Goal: Information Seeking & Learning: Learn about a topic

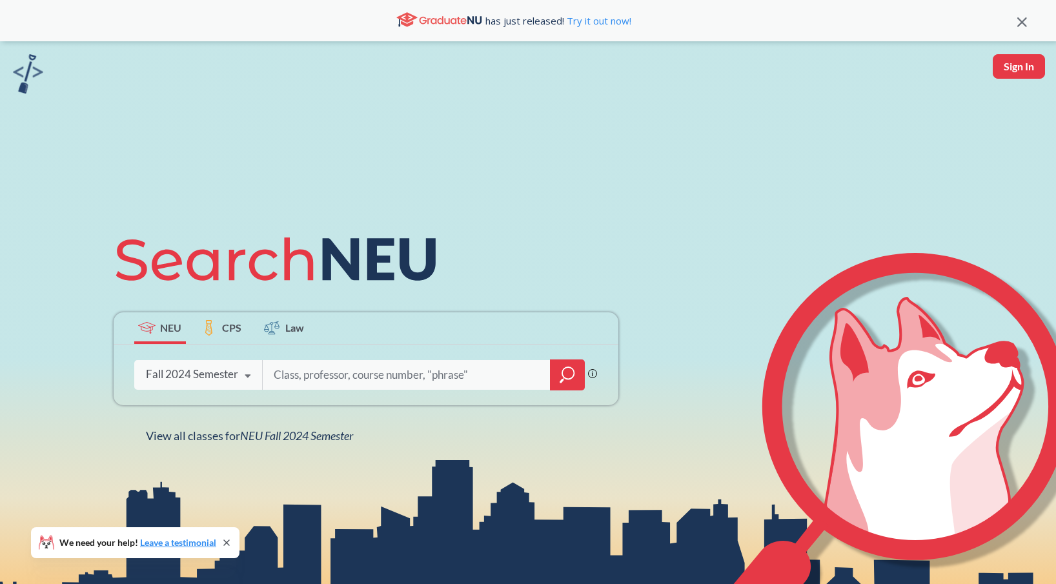
click at [216, 375] on div "Fall 2024 Semester" at bounding box center [192, 374] width 92 height 14
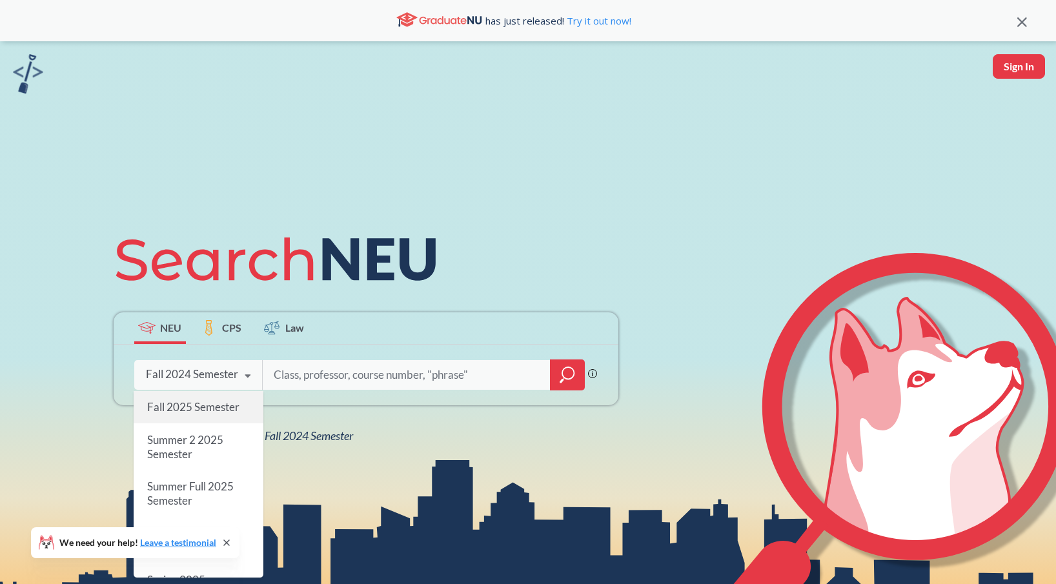
click at [209, 406] on span "Fall 2025 Semester" at bounding box center [192, 407] width 92 height 14
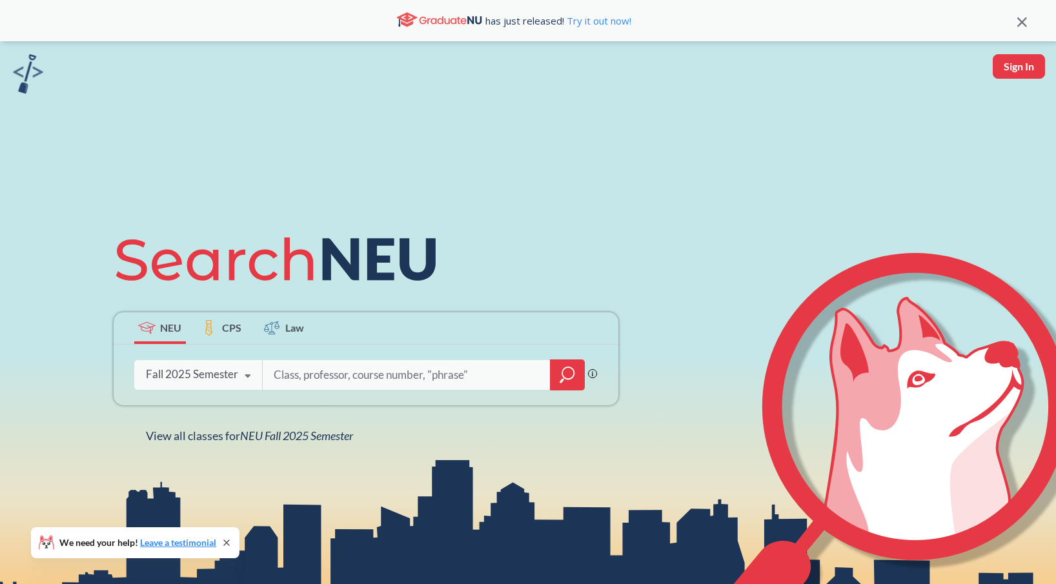
click at [326, 376] on input "search" at bounding box center [406, 374] width 268 height 27
type input "cs 5001"
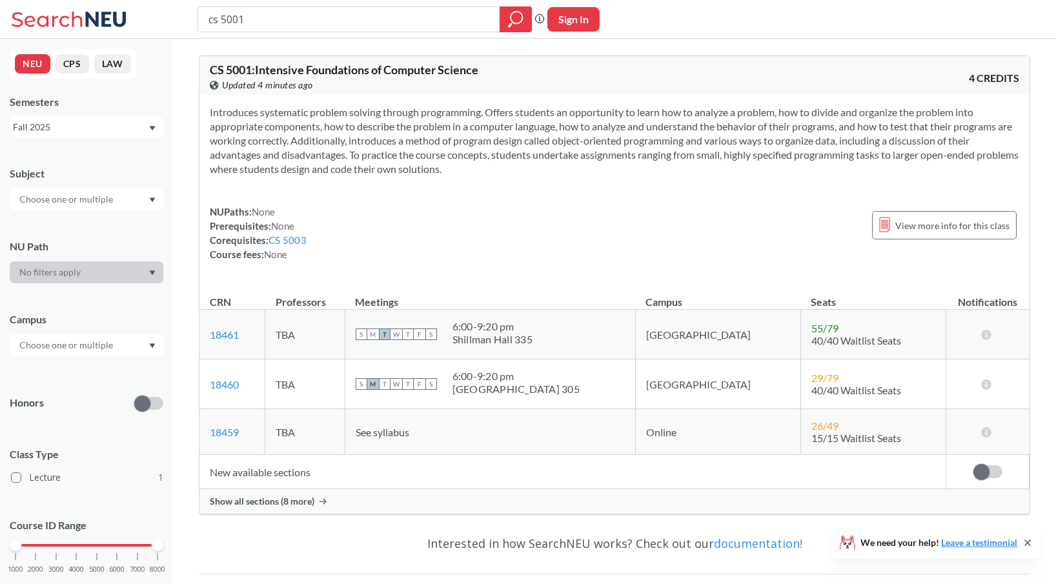
click at [306, 496] on span "Show all sections (8 more)" at bounding box center [262, 502] width 105 height 12
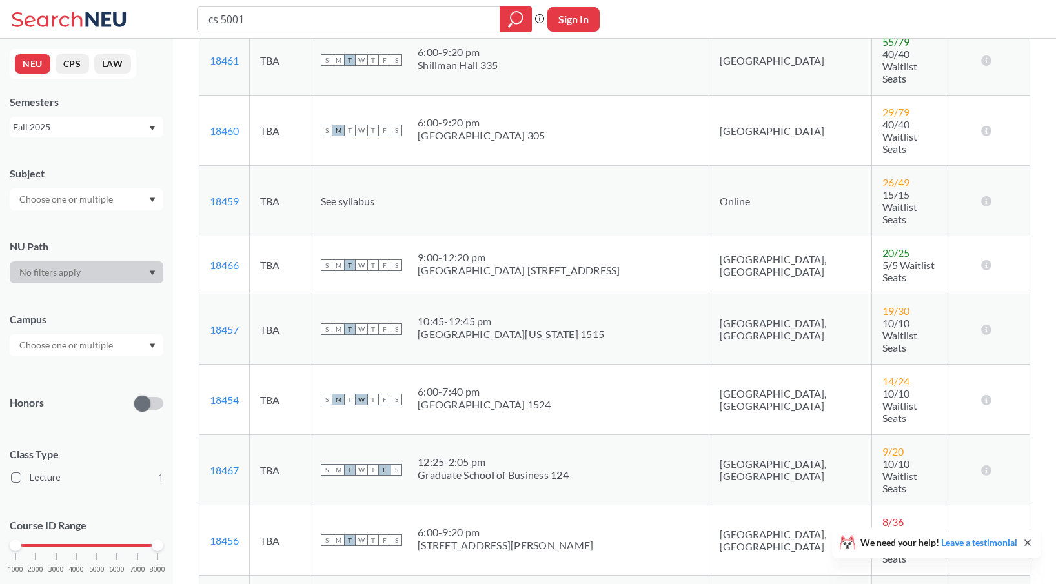
scroll to position [290, 0]
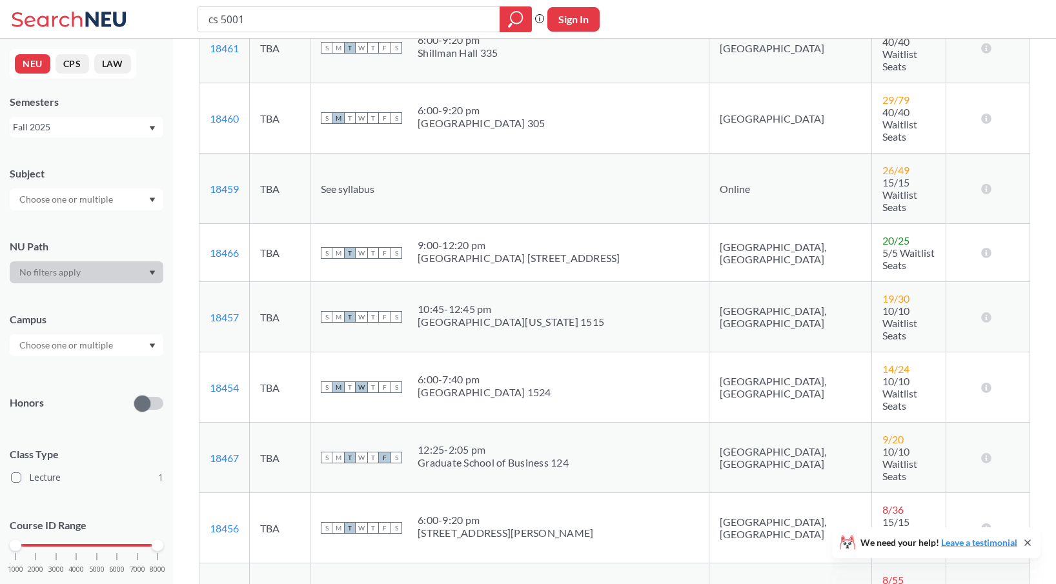
scroll to position [298, 0]
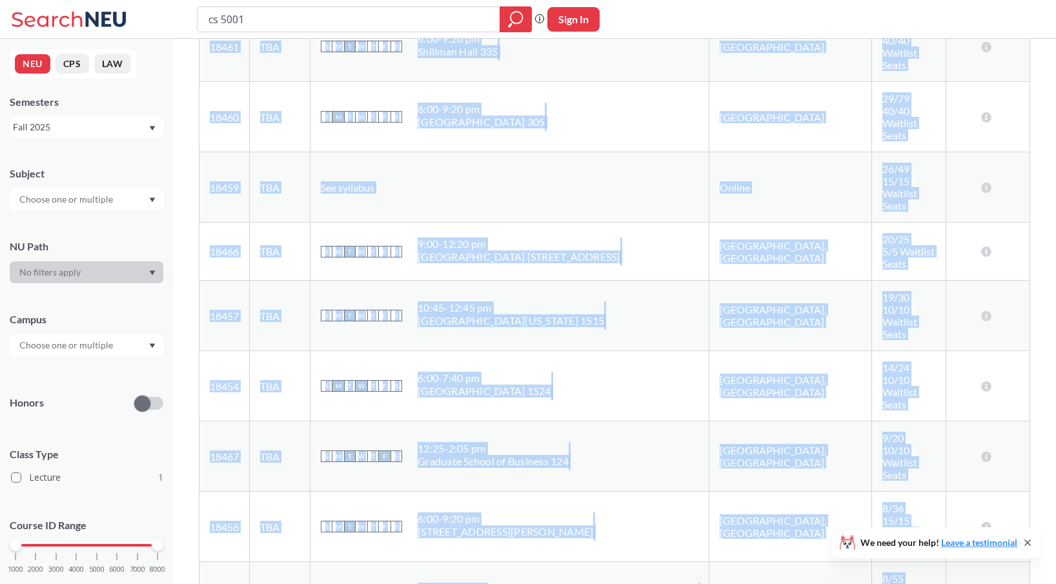
drag, startPoint x: 245, startPoint y: 485, endPoint x: 196, endPoint y: 483, distance: 48.4
click at [196, 483] on div "CS 5001 : Intensive Foundations of Computer Science View this course on Banner.…" at bounding box center [614, 390] width 883 height 1299
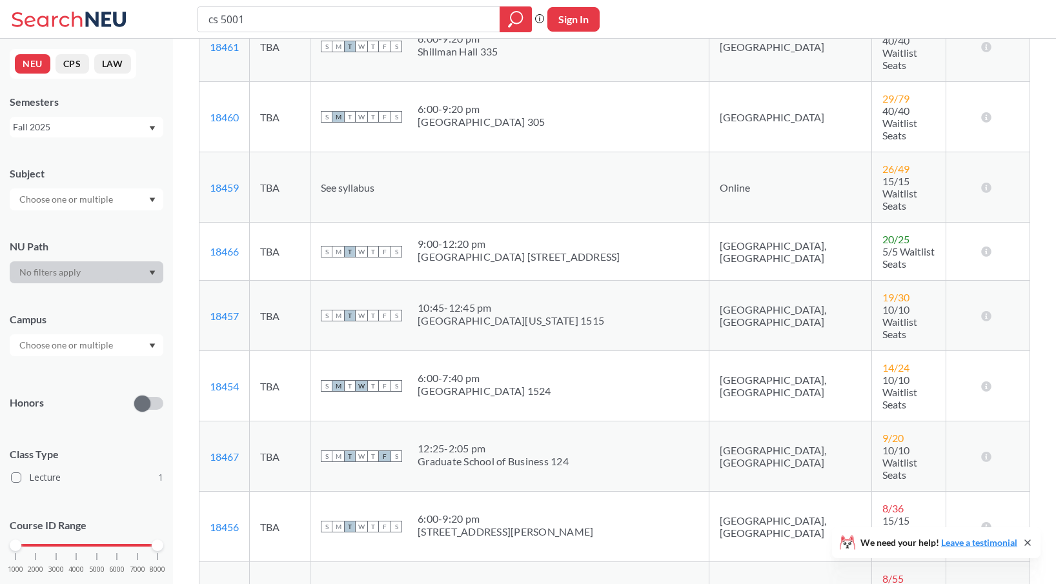
drag, startPoint x: 253, startPoint y: 485, endPoint x: 208, endPoint y: 485, distance: 45.2
copy link "18463"
